Goal: Task Accomplishment & Management: Use online tool/utility

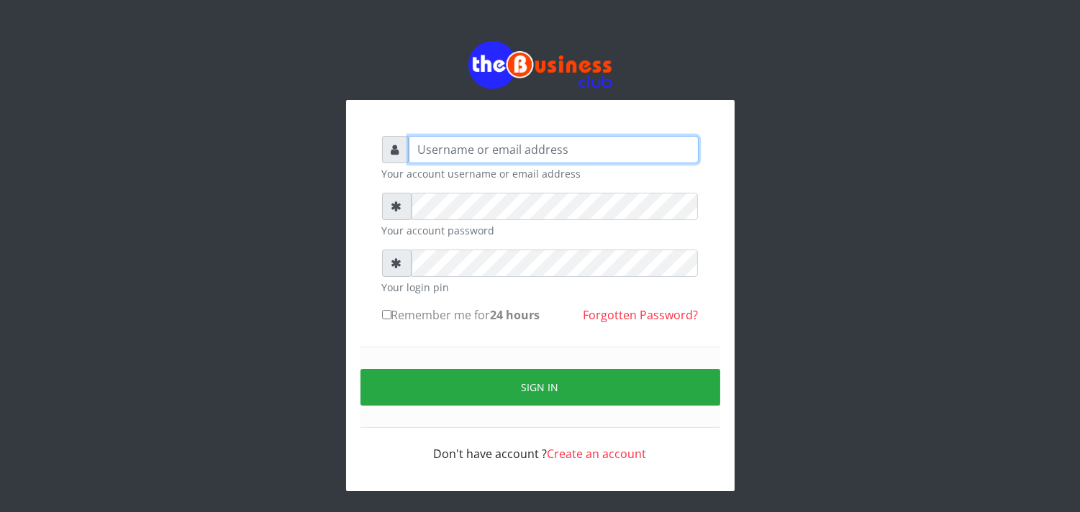
click at [463, 156] on input "text" at bounding box center [554, 149] width 290 height 27
type input "jossy"
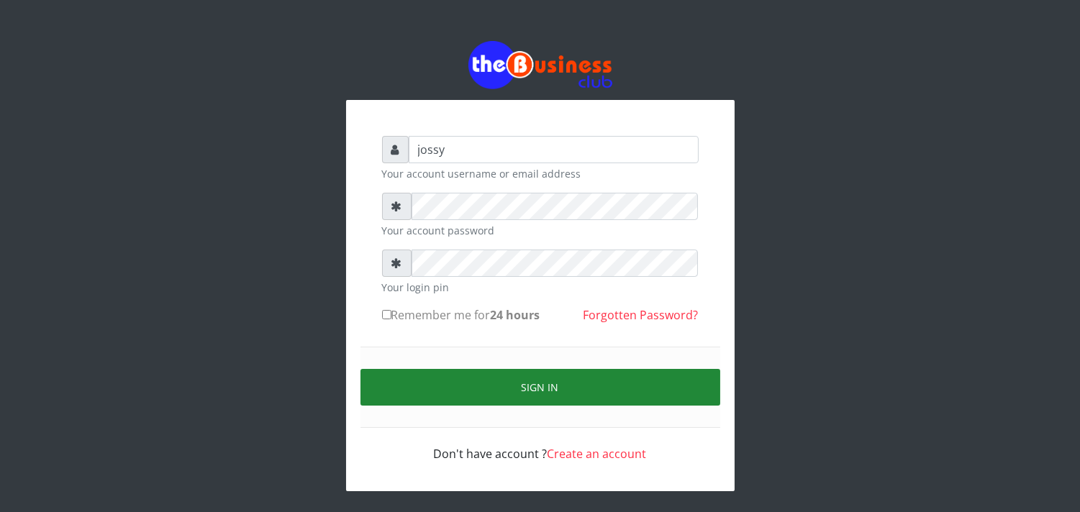
click at [513, 382] on button "Sign in" at bounding box center [540, 387] width 360 height 37
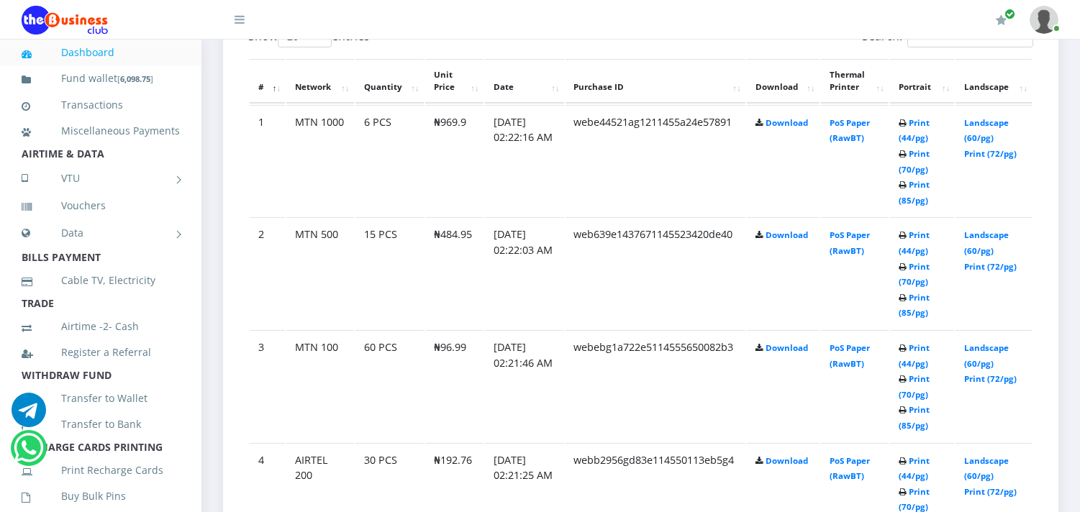
scroll to position [735, 0]
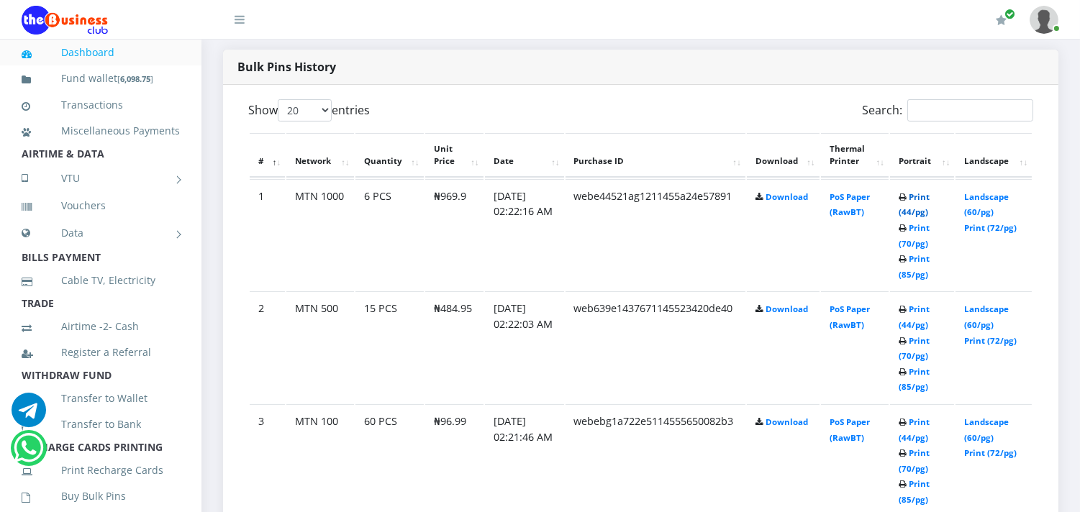
click at [914, 206] on link "Print (44/pg)" at bounding box center [914, 204] width 31 height 27
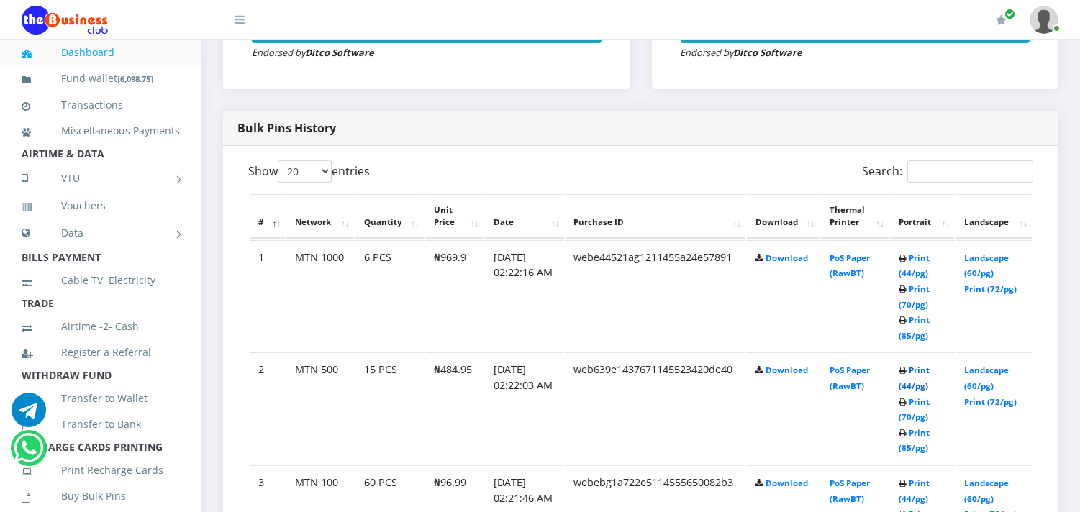
click at [909, 378] on link "Print (44/pg)" at bounding box center [914, 378] width 31 height 27
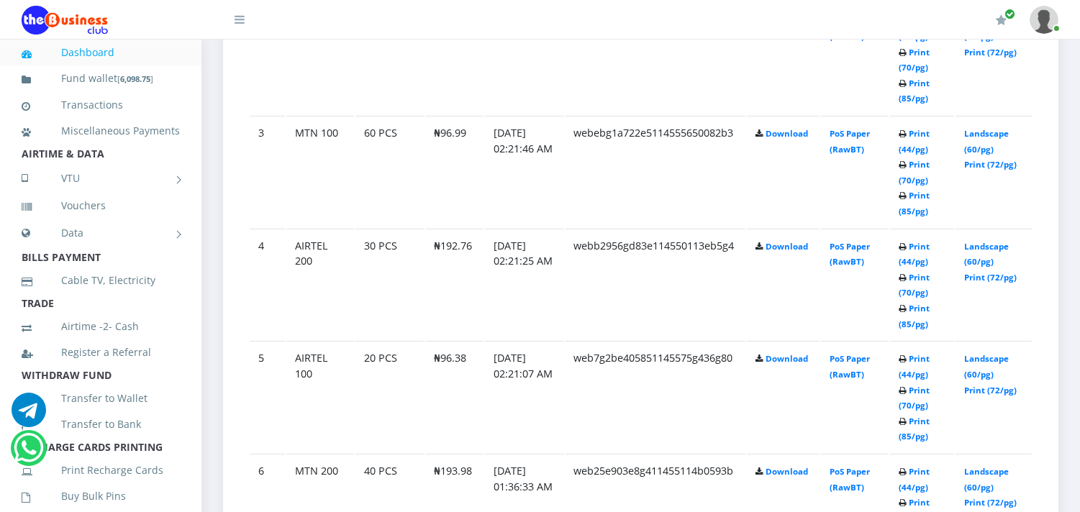
scroll to position [1026, 0]
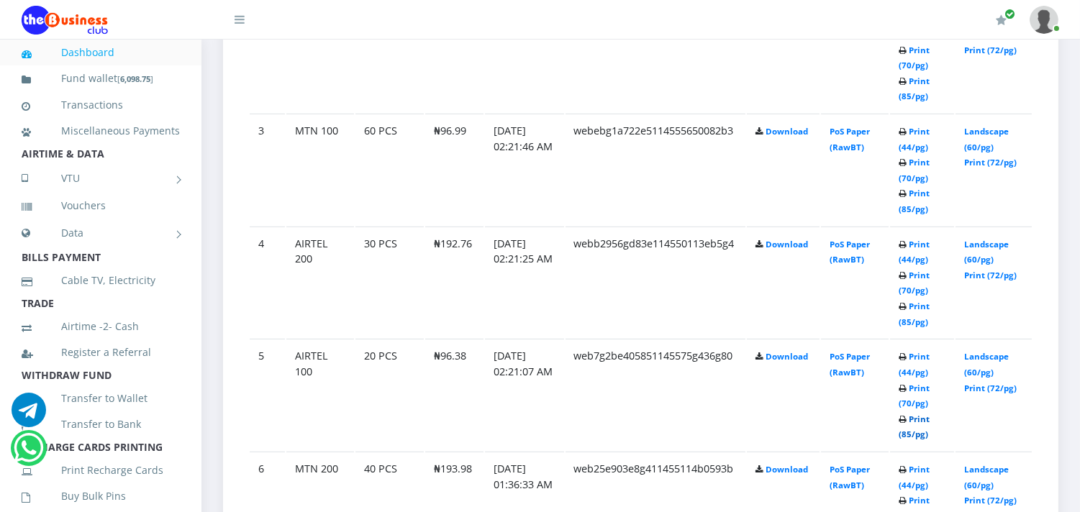
click at [912, 427] on link "Print (85/pg)" at bounding box center [914, 427] width 31 height 27
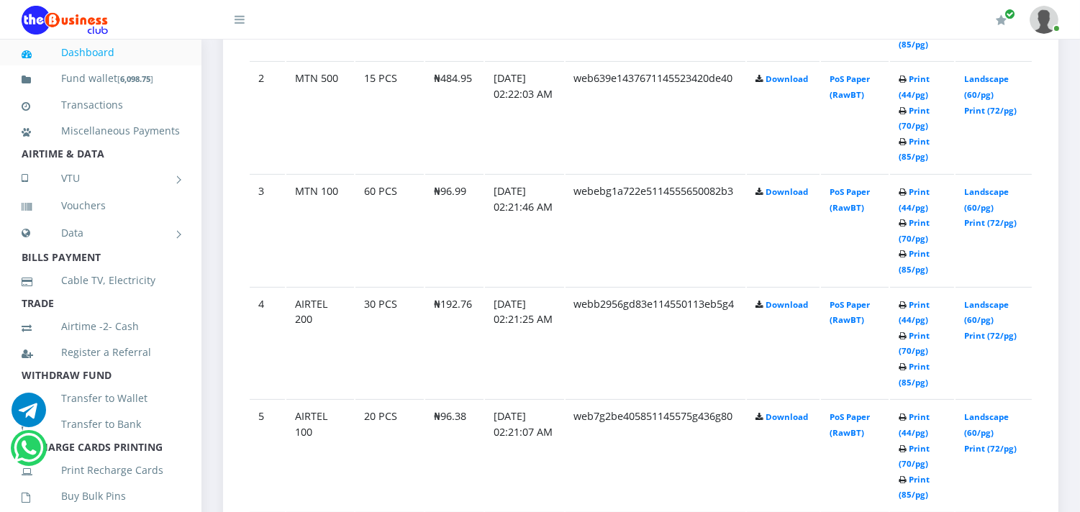
scroll to position [1026, 0]
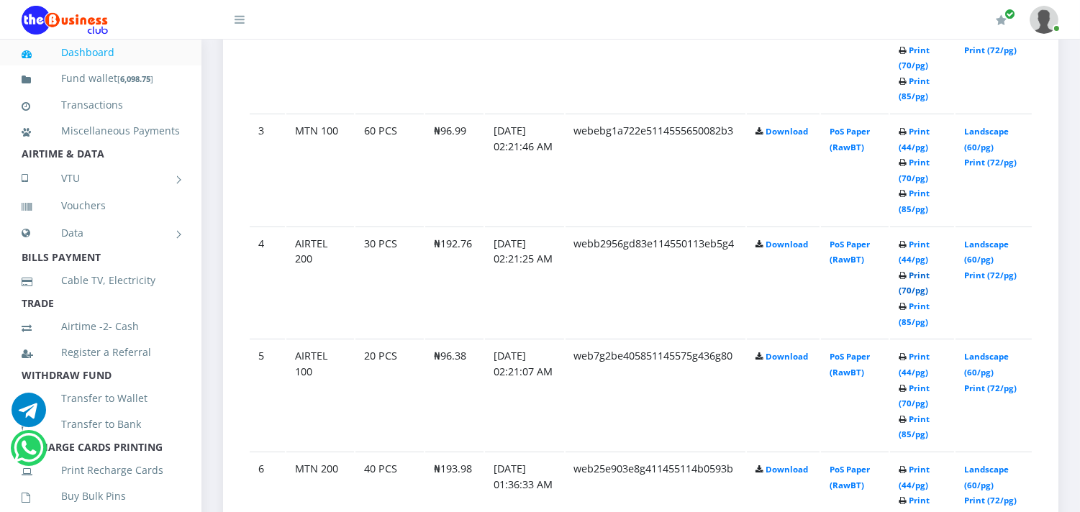
click at [915, 286] on link "Print (70/pg)" at bounding box center [914, 283] width 31 height 27
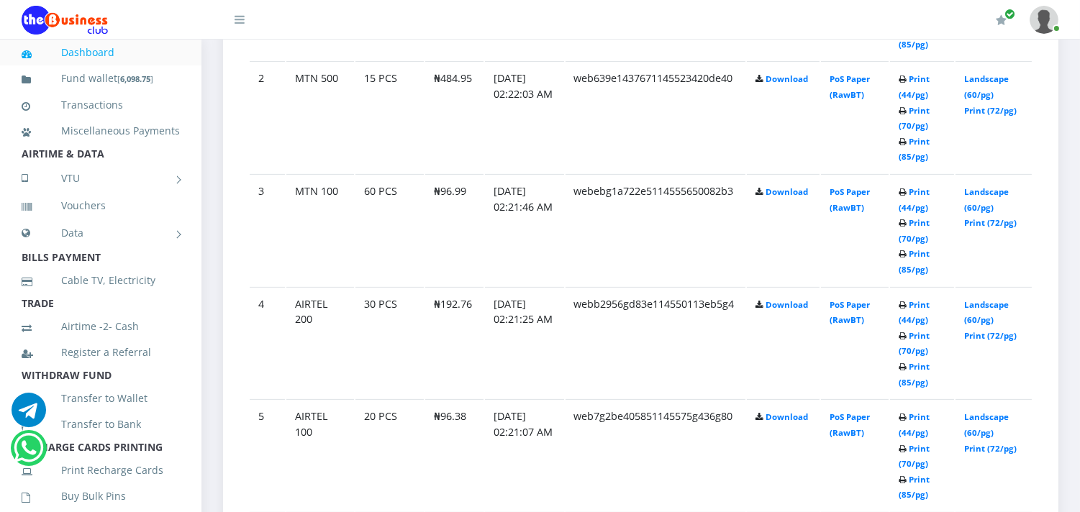
scroll to position [1026, 0]
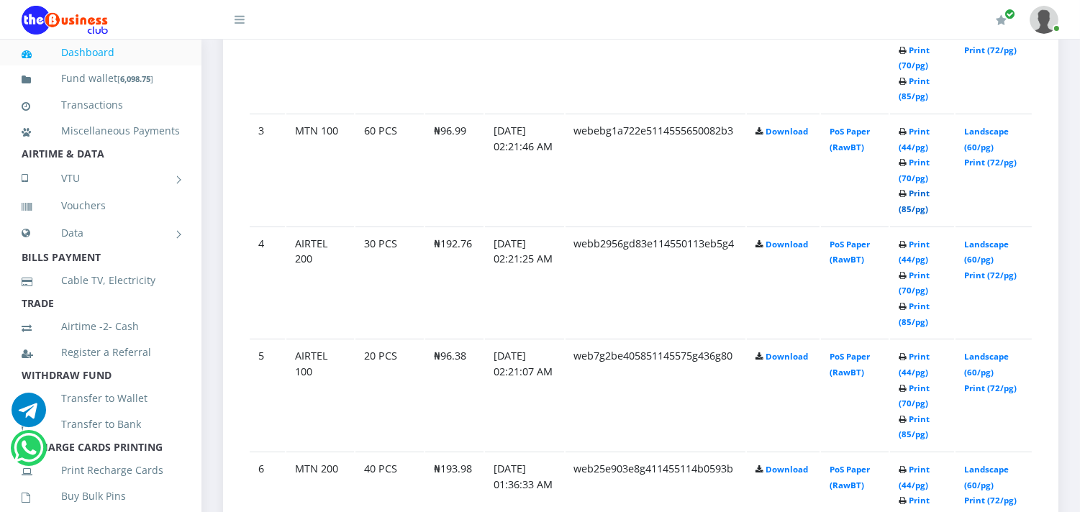
click at [910, 206] on link "Print (85/pg)" at bounding box center [914, 201] width 31 height 27
